Goal: Go to known website: Go to known website

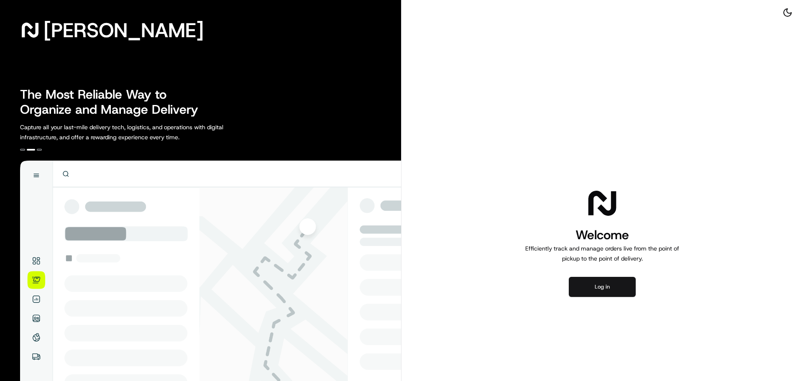
click at [612, 283] on button "Log in" at bounding box center [602, 287] width 67 height 20
